Goal: Find specific page/section: Find specific page/section

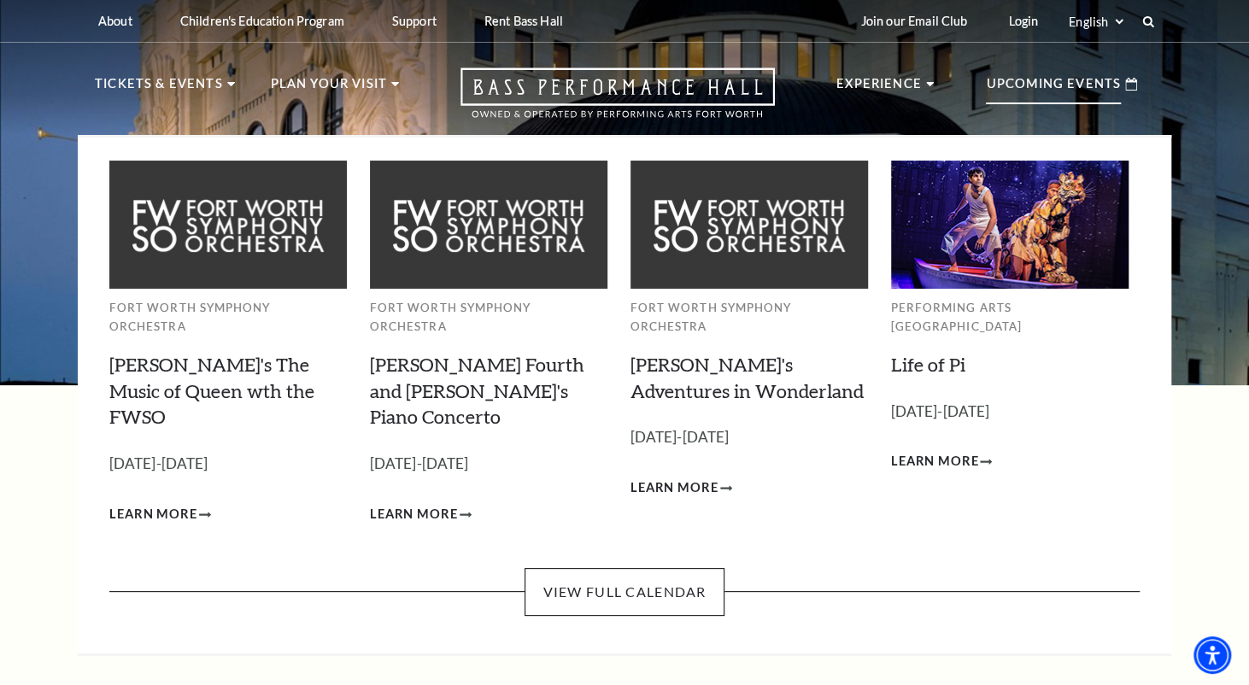
click at [1024, 80] on p "Upcoming Events" at bounding box center [1053, 88] width 135 height 31
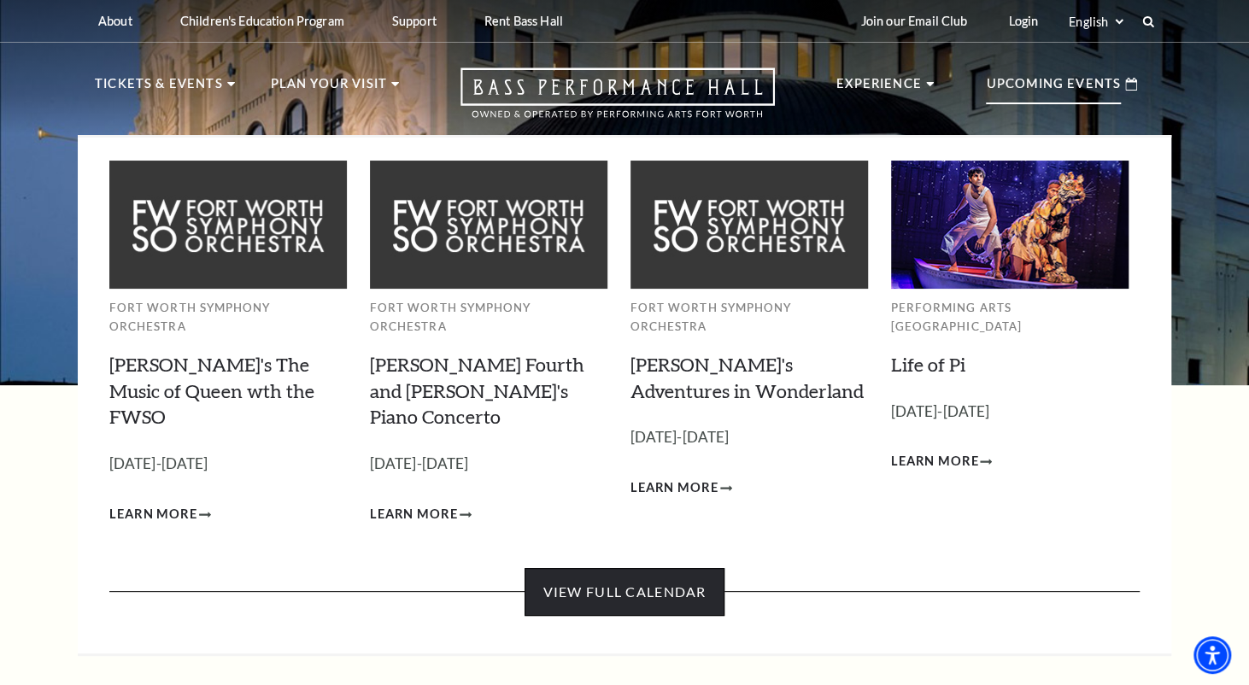
click at [652, 568] on link "View Full Calendar" at bounding box center [624, 592] width 199 height 48
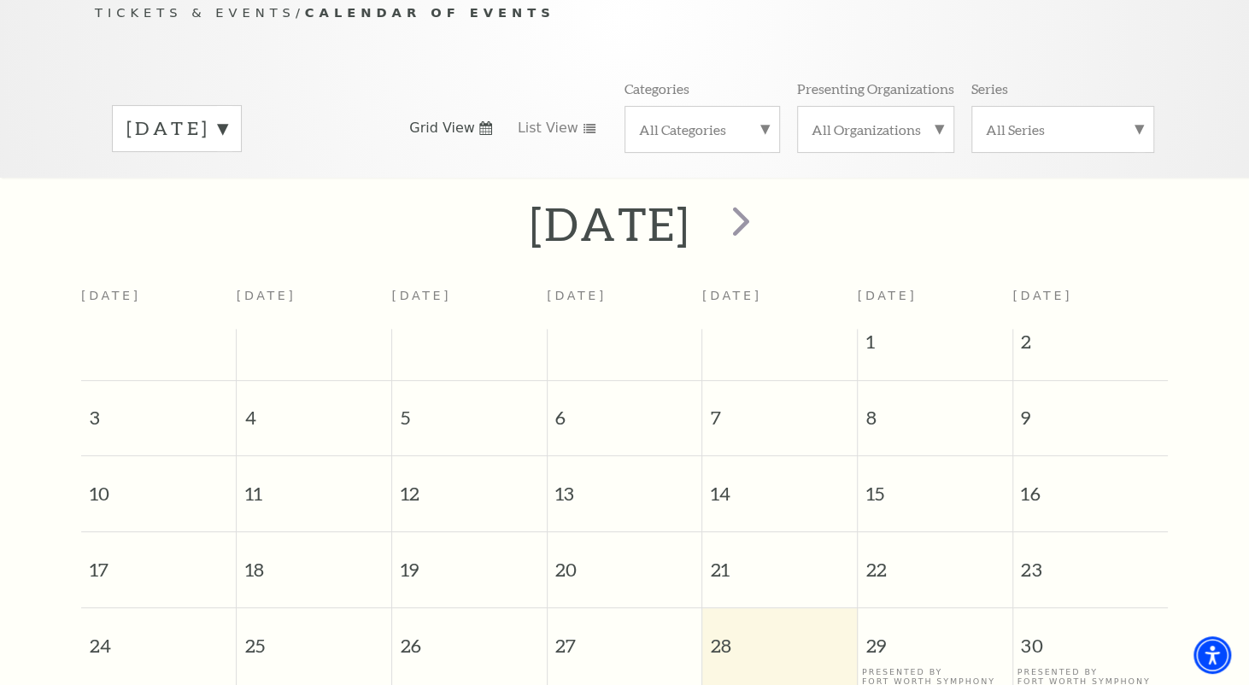
scroll to position [150, 0]
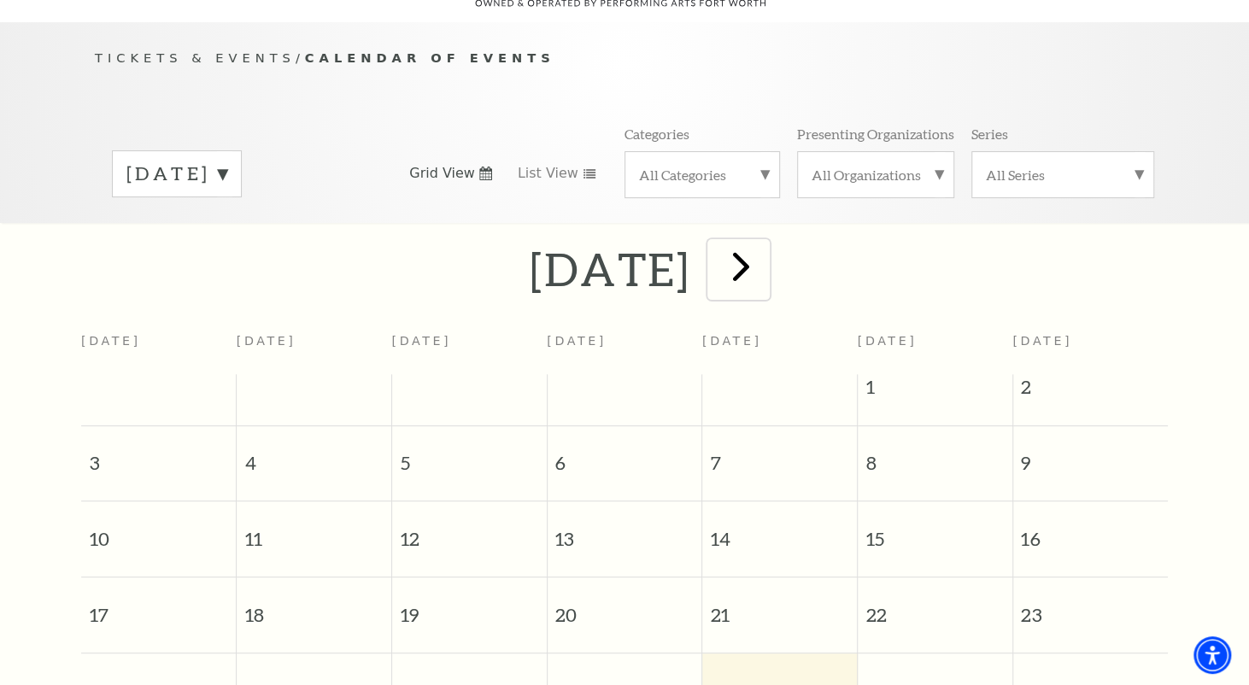
click at [765, 242] on span "next" at bounding box center [740, 266] width 49 height 49
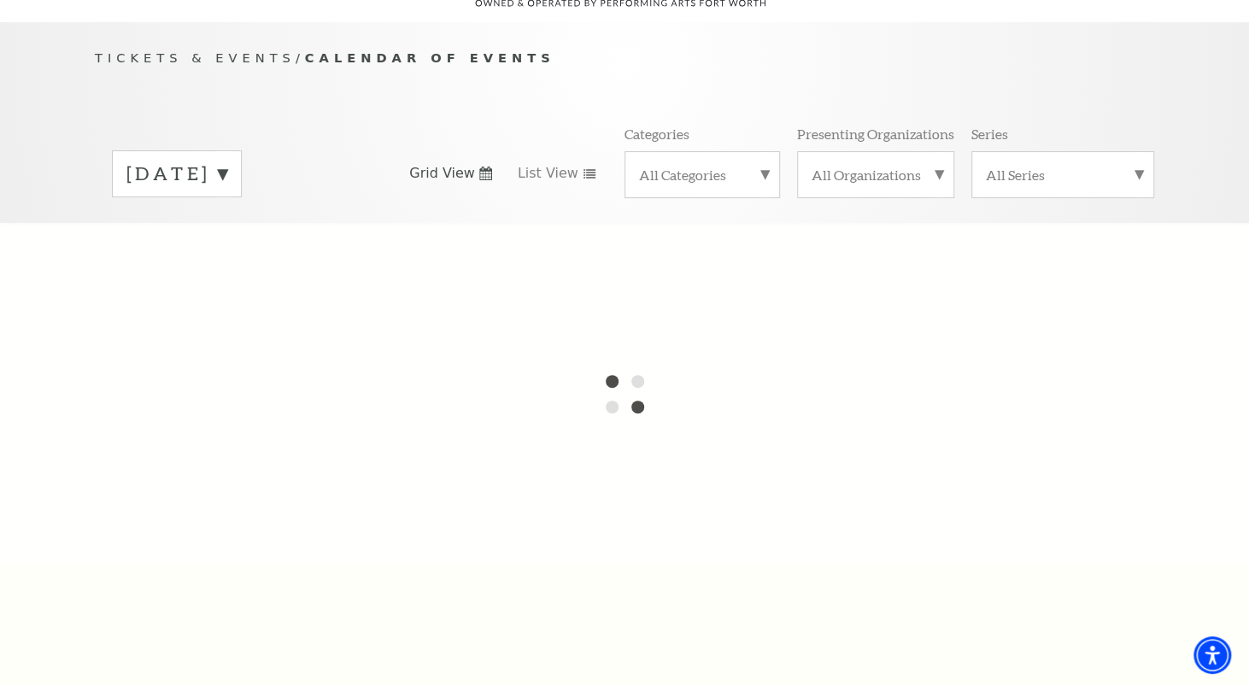
click at [227, 161] on label "[DATE]" at bounding box center [176, 174] width 101 height 26
click at [231, 296] on div at bounding box center [624, 394] width 1249 height 342
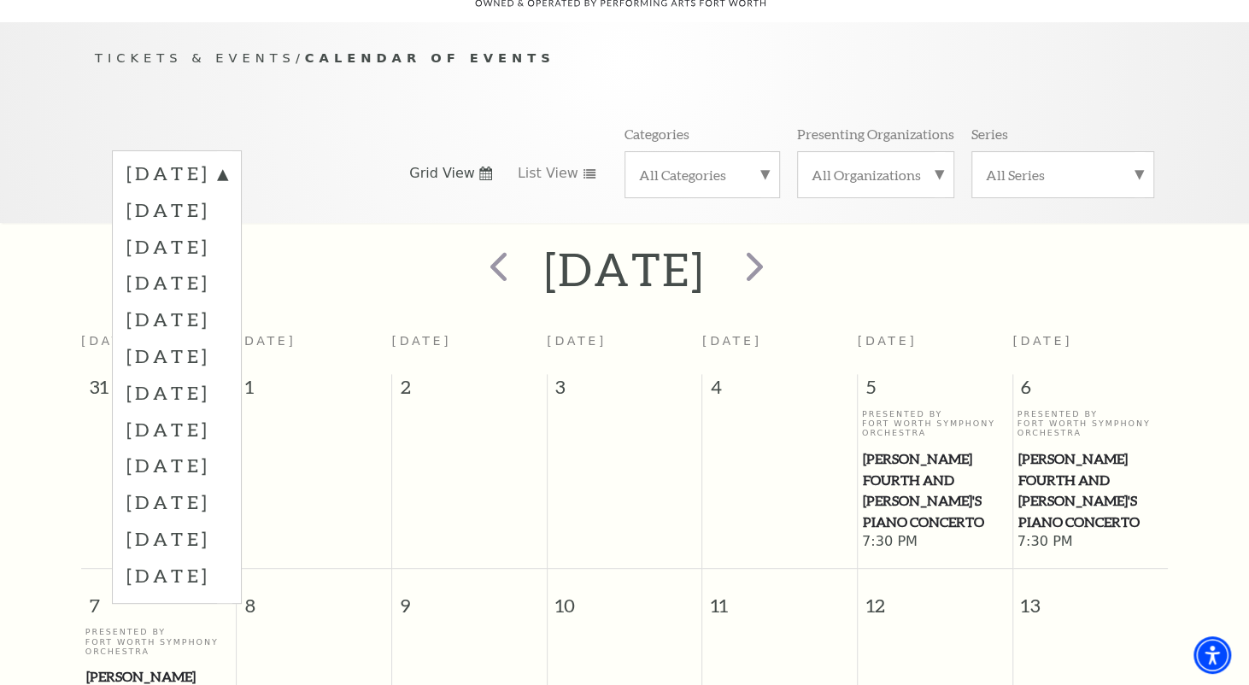
click at [227, 301] on label "[DATE]" at bounding box center [176, 319] width 101 height 37
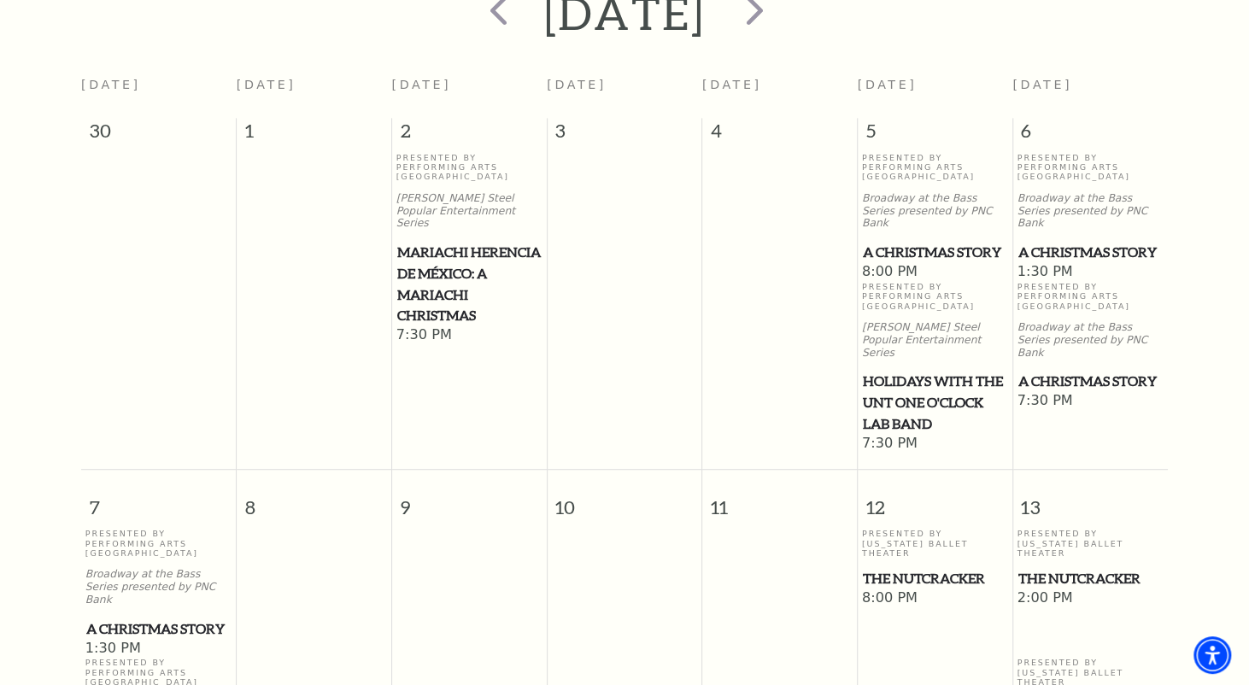
scroll to position [0, 0]
